Goal: Task Accomplishment & Management: Use online tool/utility

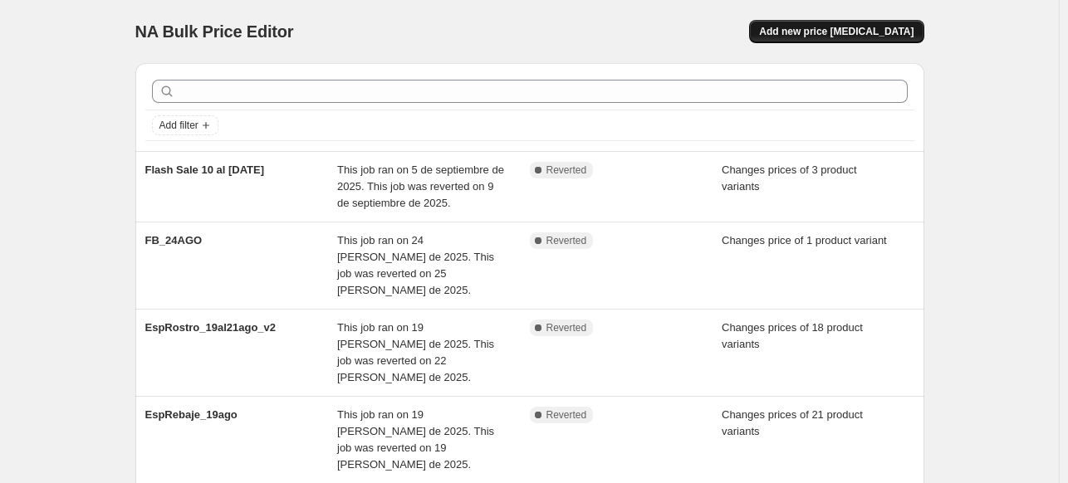
click at [847, 27] on span "Add new price [MEDICAL_DATA]" at bounding box center [836, 31] width 154 height 13
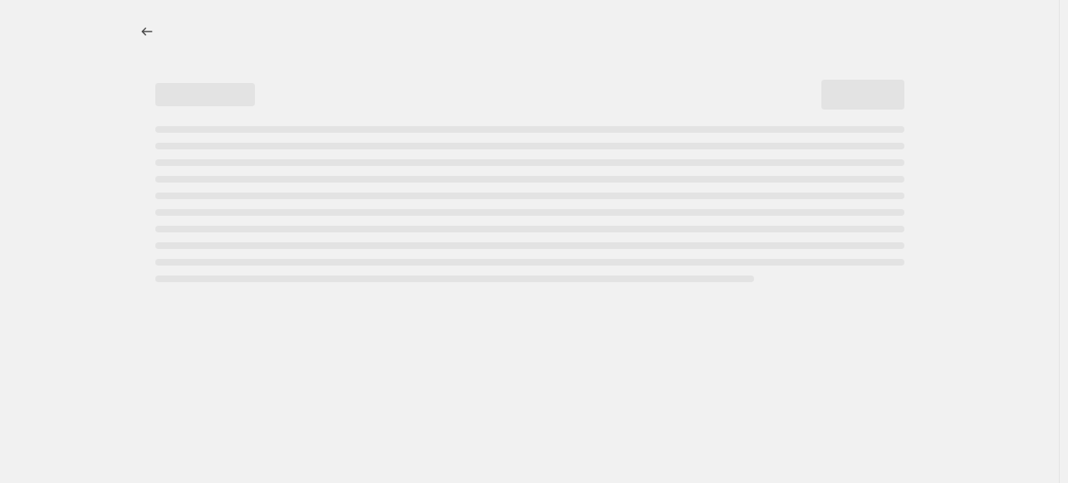
select select "percentage"
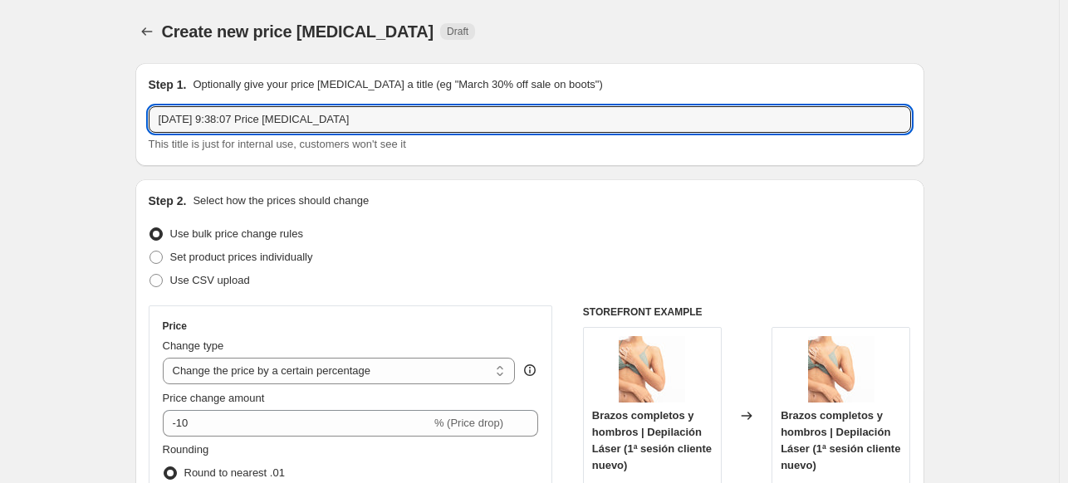
drag, startPoint x: 405, startPoint y: 115, endPoint x: 20, endPoint y: 115, distance: 385.4
type input "FS 17 al [DATE]"
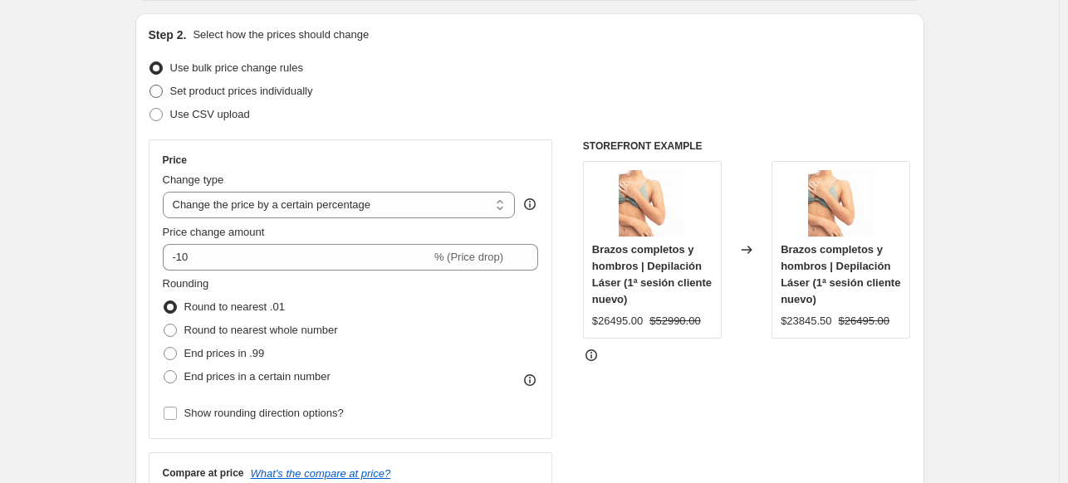
click at [186, 94] on span "Set product prices individually" at bounding box center [241, 91] width 143 height 12
click at [150, 86] on input "Set product prices individually" at bounding box center [150, 85] width 1 height 1
radio input "true"
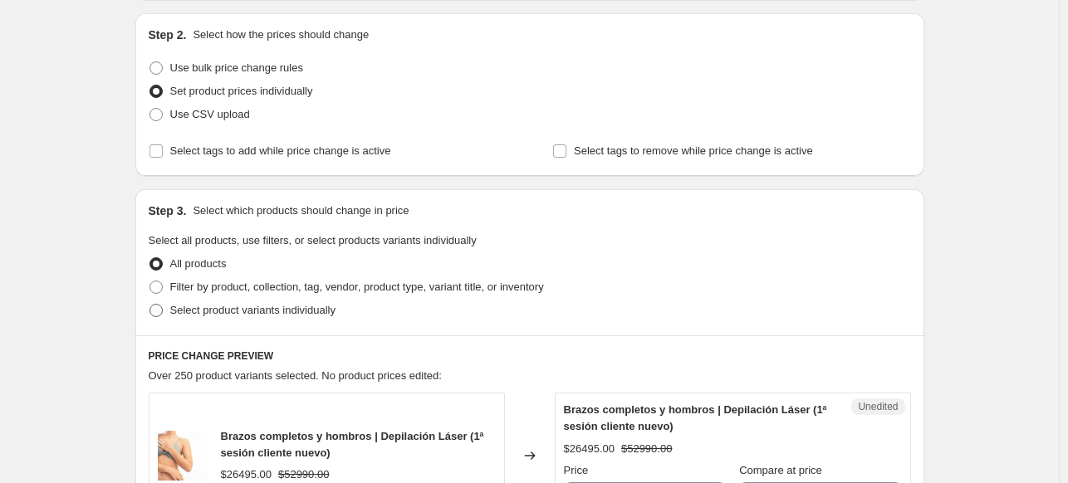
click at [204, 313] on span "Select product variants individually" at bounding box center [252, 310] width 165 height 12
click at [150, 305] on input "Select product variants individually" at bounding box center [150, 304] width 1 height 1
radio input "true"
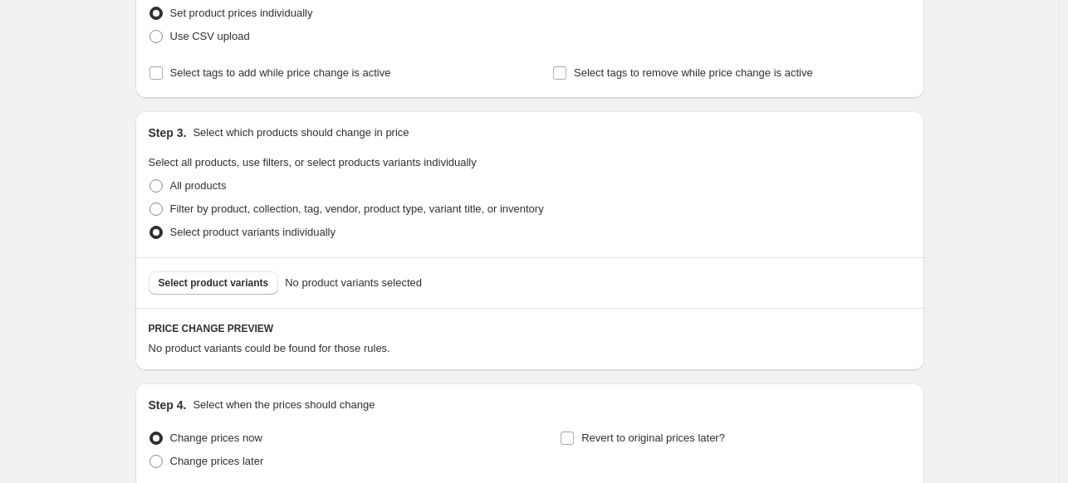
scroll to position [332, 0]
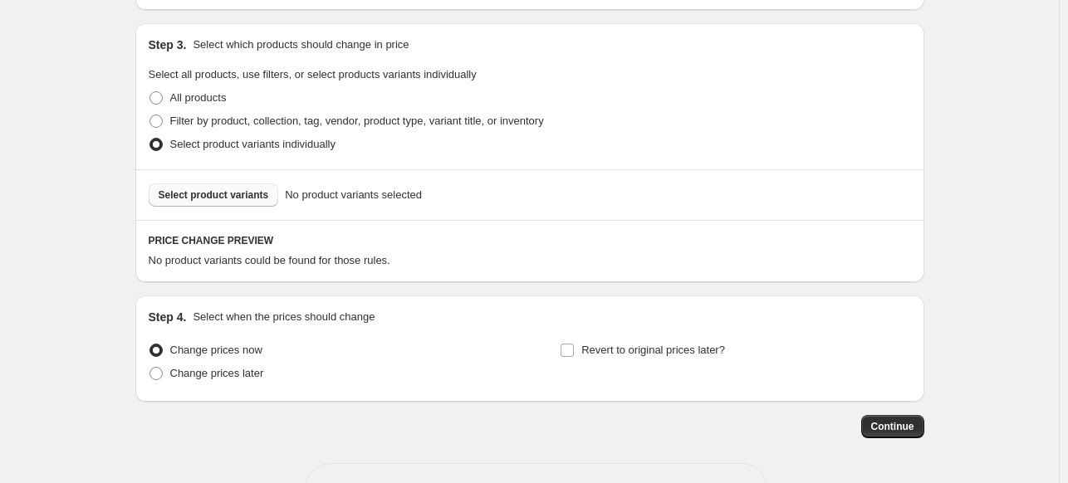
click at [183, 200] on span "Select product variants" at bounding box center [214, 195] width 110 height 13
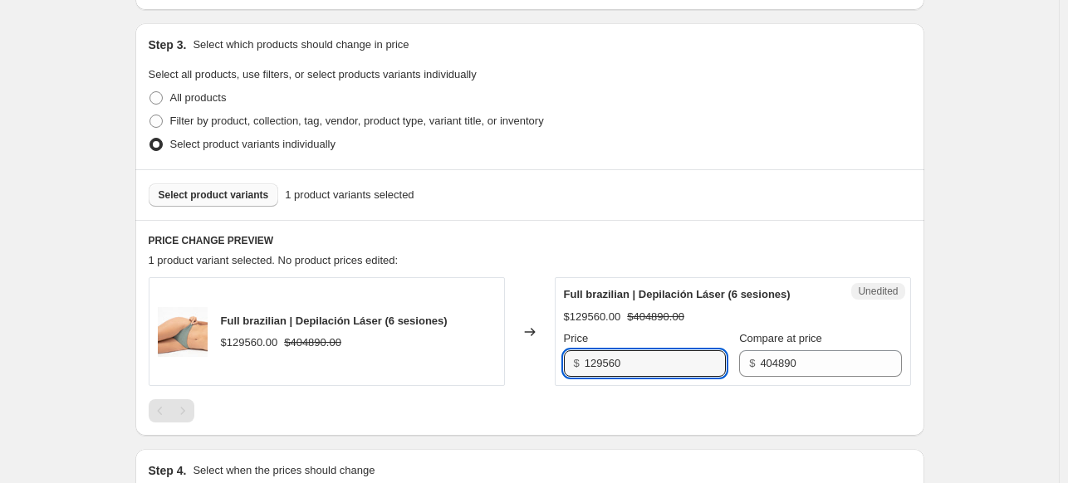
drag, startPoint x: 660, startPoint y: 367, endPoint x: 533, endPoint y: 354, distance: 127.8
click at [533, 354] on div "Full brazilian | Depilación Láser (6 sesiones) $129560.00 $404890.00 Changed to…" at bounding box center [530, 331] width 763 height 109
type input "109990"
click at [993, 335] on div "Create new price [MEDICAL_DATA]. This page is ready Create new price [MEDICAL_D…" at bounding box center [529, 181] width 1059 height 1026
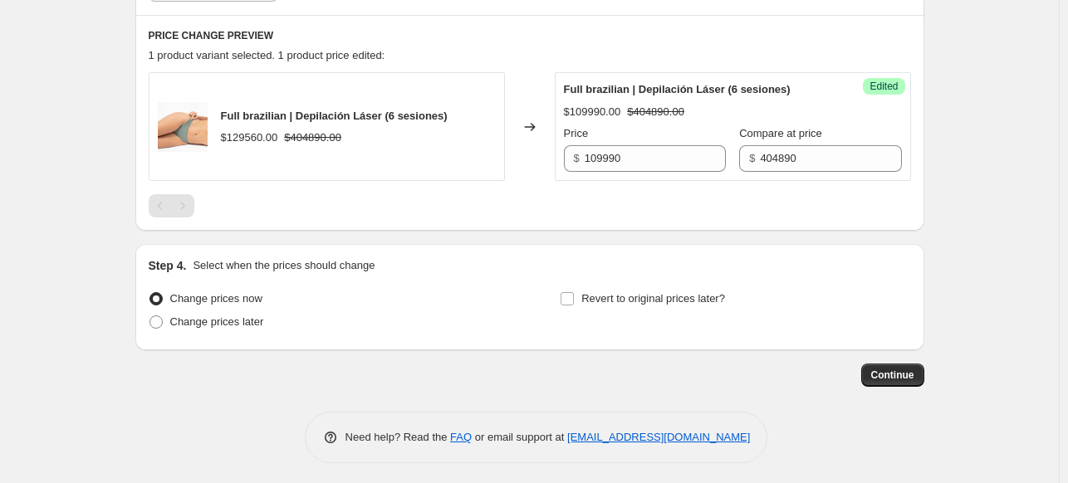
scroll to position [542, 0]
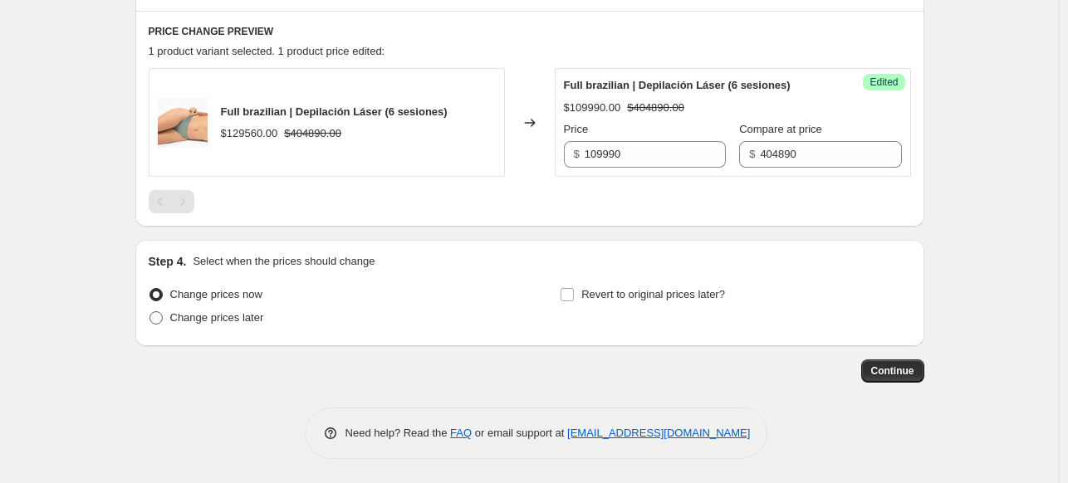
click at [218, 323] on span "Change prices later" at bounding box center [217, 317] width 94 height 12
click at [150, 312] on input "Change prices later" at bounding box center [150, 311] width 1 height 1
radio input "true"
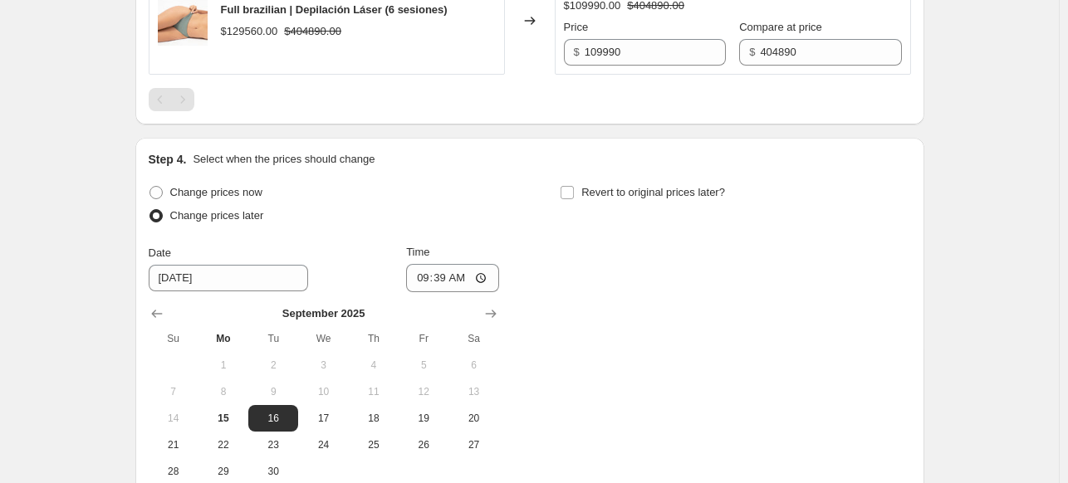
scroll to position [791, 0]
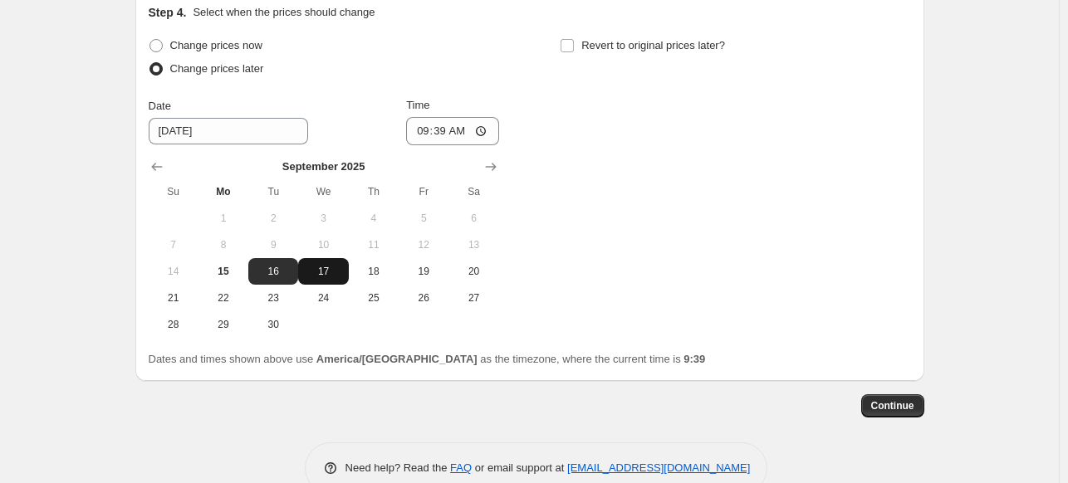
click at [341, 272] on span "17" at bounding box center [323, 271] width 37 height 13
type input "[DATE]"
click at [459, 133] on input "09:39" at bounding box center [452, 131] width 93 height 28
type input "09:00"
click at [574, 46] on input "Revert to original prices later?" at bounding box center [567, 45] width 13 height 13
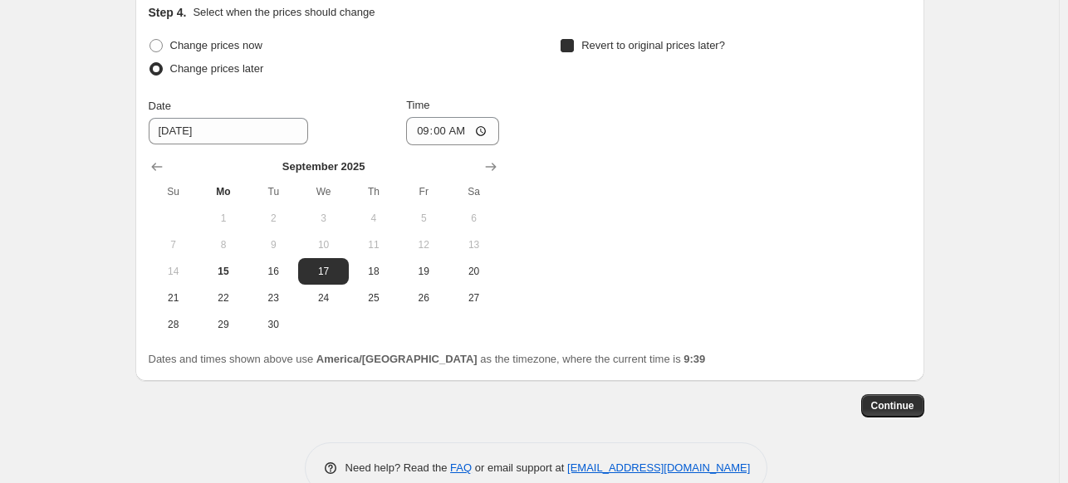
checkbox input "true"
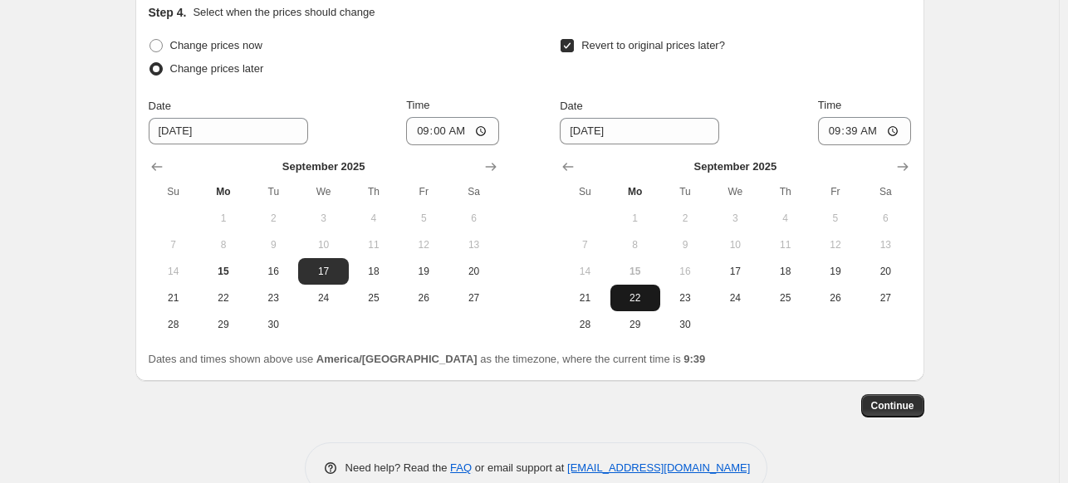
click at [645, 296] on span "22" at bounding box center [635, 298] width 37 height 13
click at [686, 296] on span "23" at bounding box center [685, 298] width 37 height 13
type input "9/23/2025"
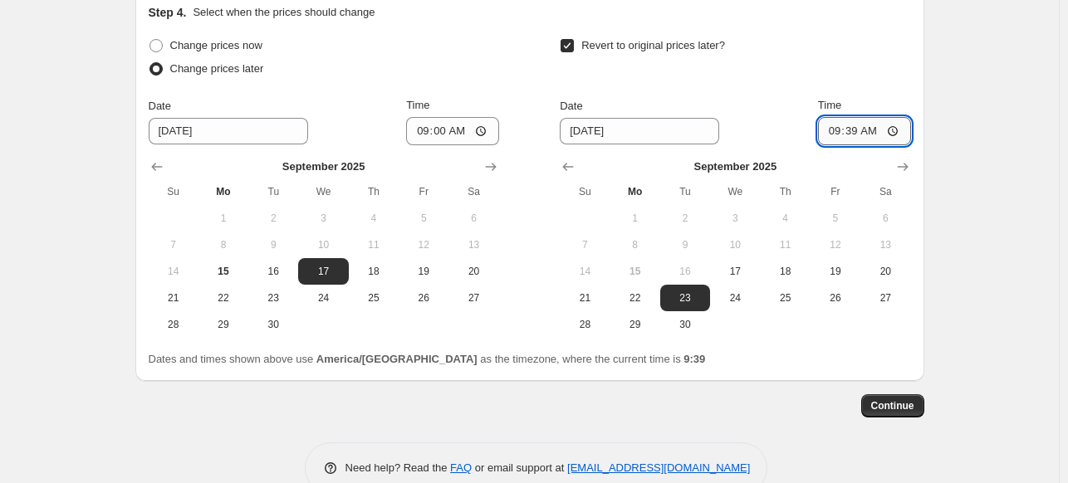
click at [874, 135] on input "09:39" at bounding box center [864, 131] width 93 height 28
type input "09:00"
click at [900, 405] on span "Continue" at bounding box center [892, 406] width 43 height 13
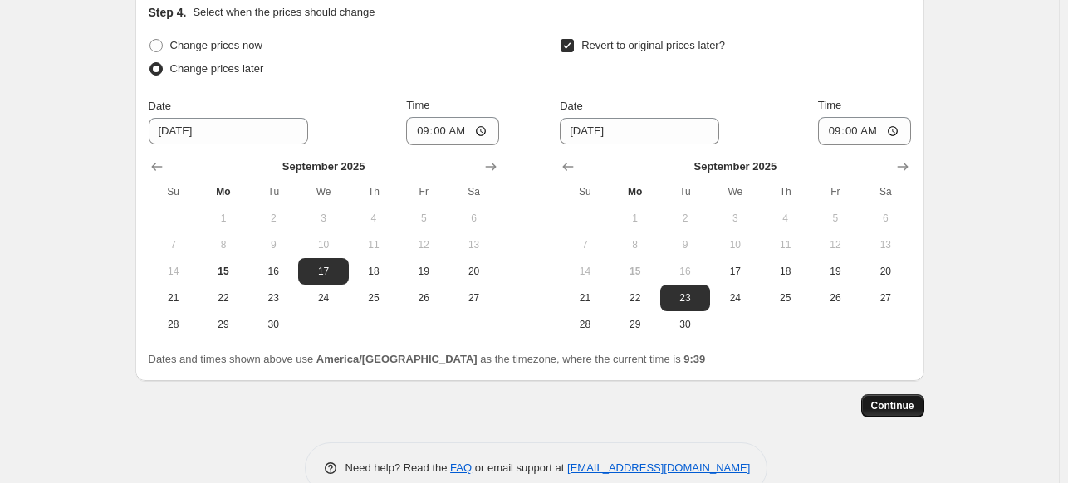
scroll to position [0, 0]
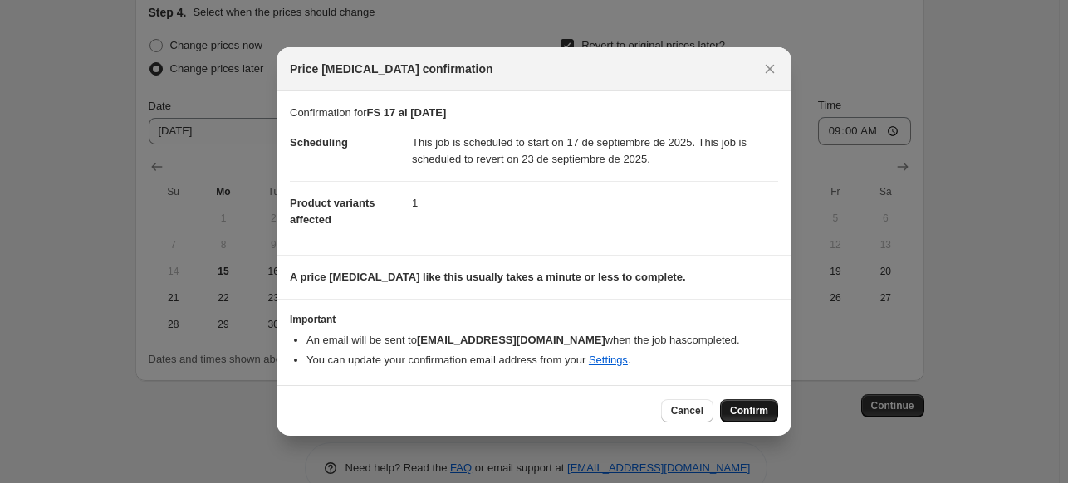
click at [732, 412] on span "Confirm" at bounding box center [749, 411] width 38 height 13
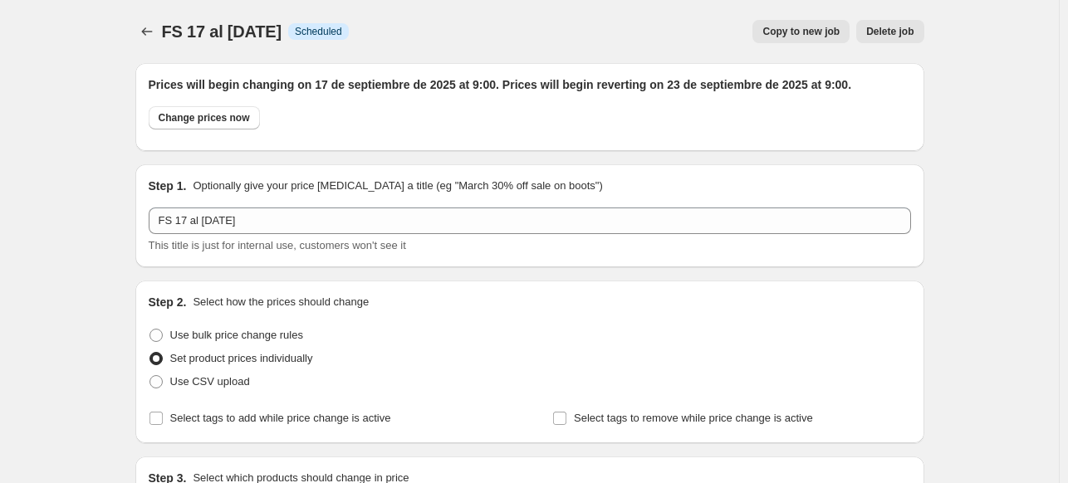
scroll to position [791, 0]
